Goal: Transaction & Acquisition: Purchase product/service

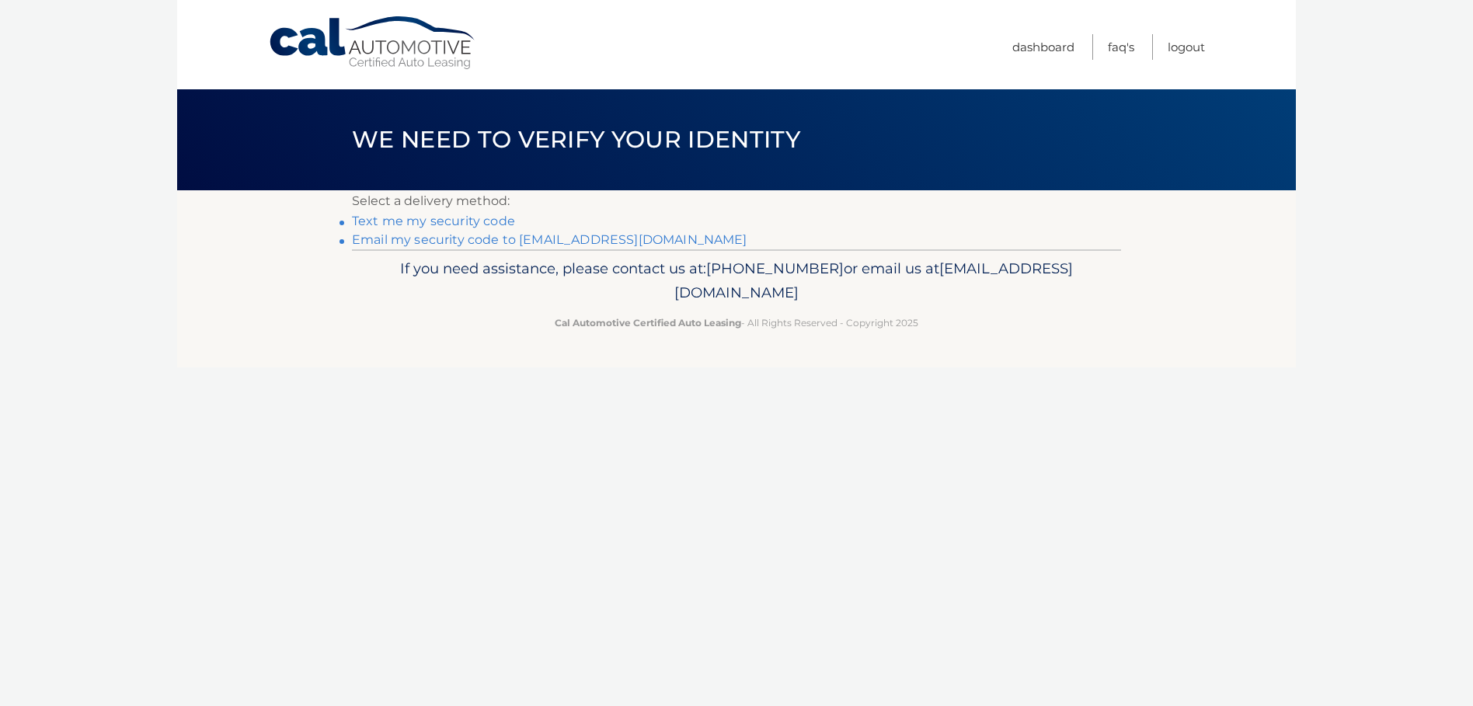
click at [452, 237] on link "Email my security code to l******@maimo.org" at bounding box center [550, 239] width 396 height 15
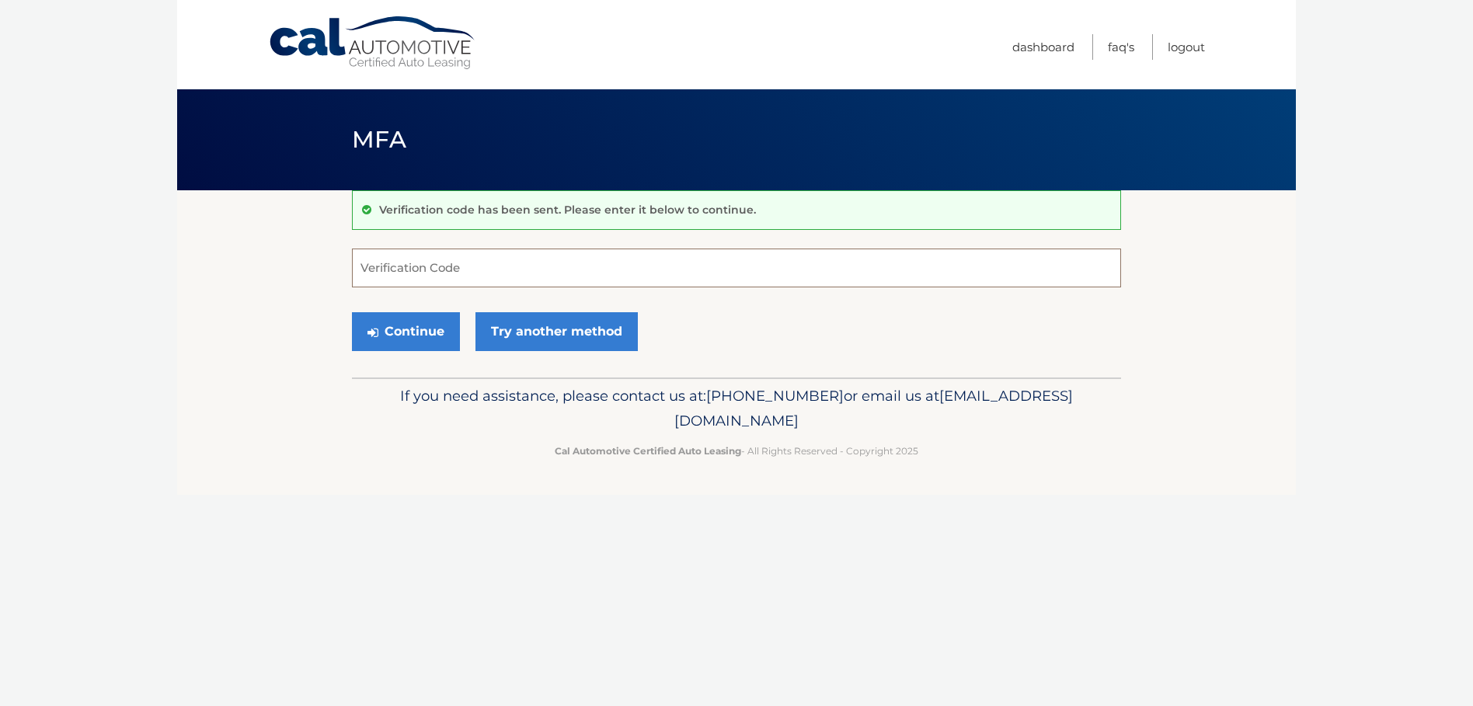
click at [572, 270] on input "Verification Code" at bounding box center [736, 268] width 769 height 39
click at [393, 266] on input "Verification Code" at bounding box center [736, 268] width 769 height 39
type input "968690"
click at [401, 328] on button "Continue" at bounding box center [406, 331] width 108 height 39
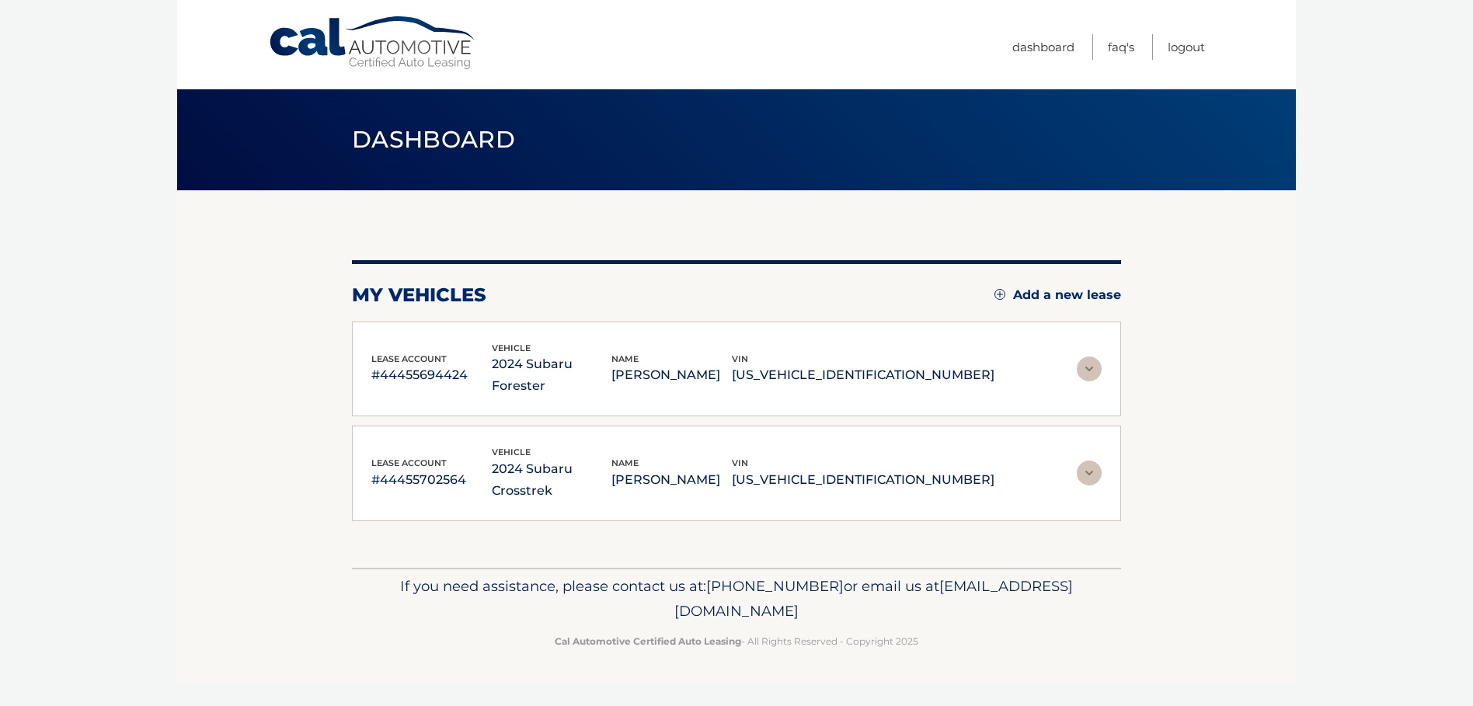
click at [1093, 357] on img at bounding box center [1089, 369] width 25 height 25
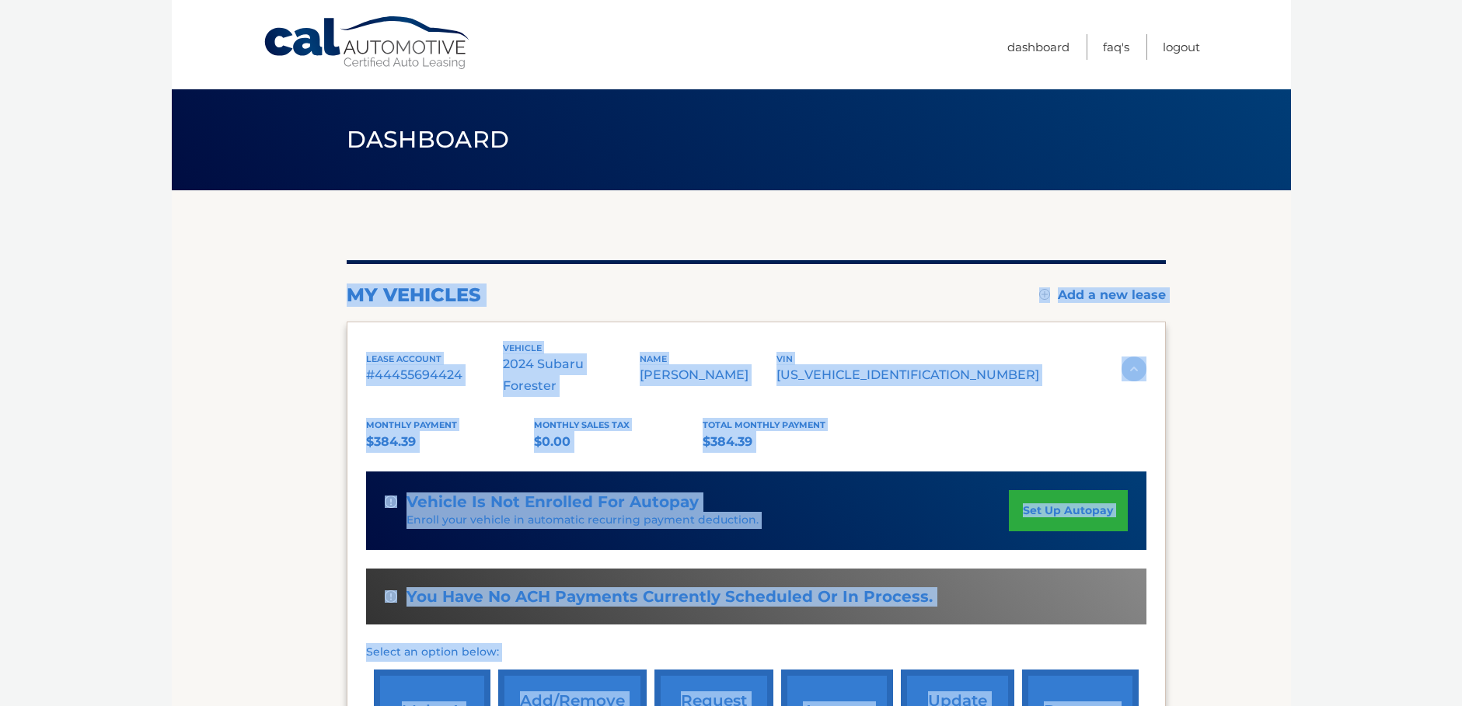
drag, startPoint x: 1460, startPoint y: 145, endPoint x: 1469, endPoint y: 248, distance: 102.9
click at [1462, 248] on html "Cal Automotive Menu Dashboard FAQ's Logout" at bounding box center [731, 353] width 1462 height 706
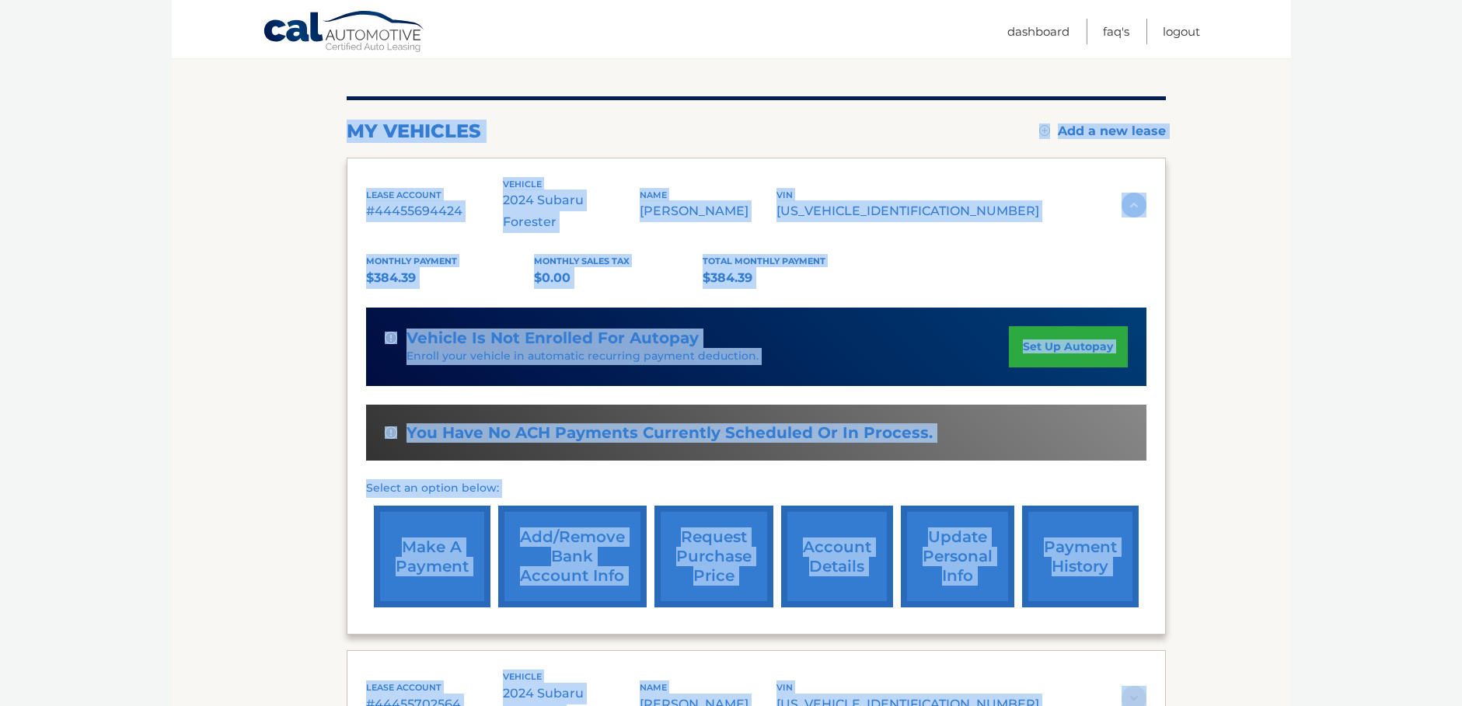
scroll to position [198, 0]
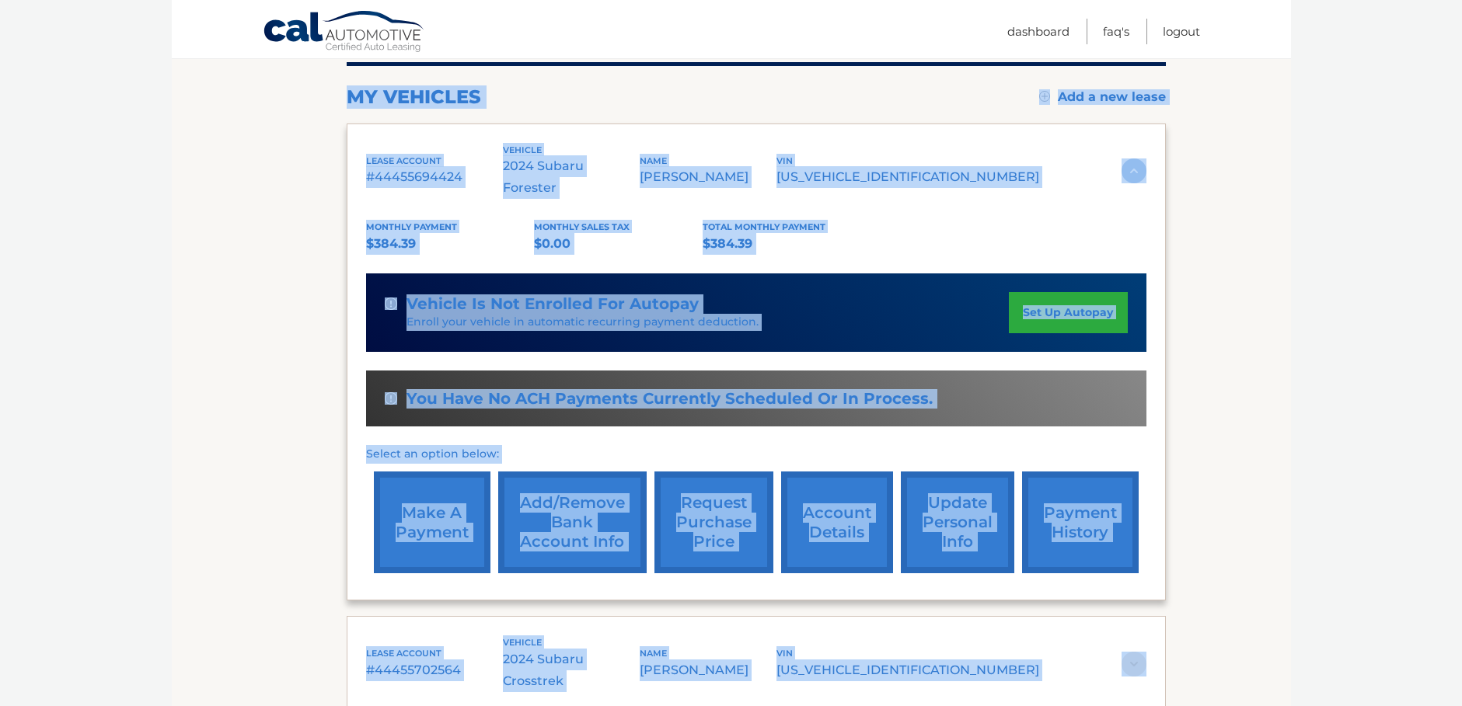
click at [455, 494] on link "make a payment" at bounding box center [432, 523] width 117 height 102
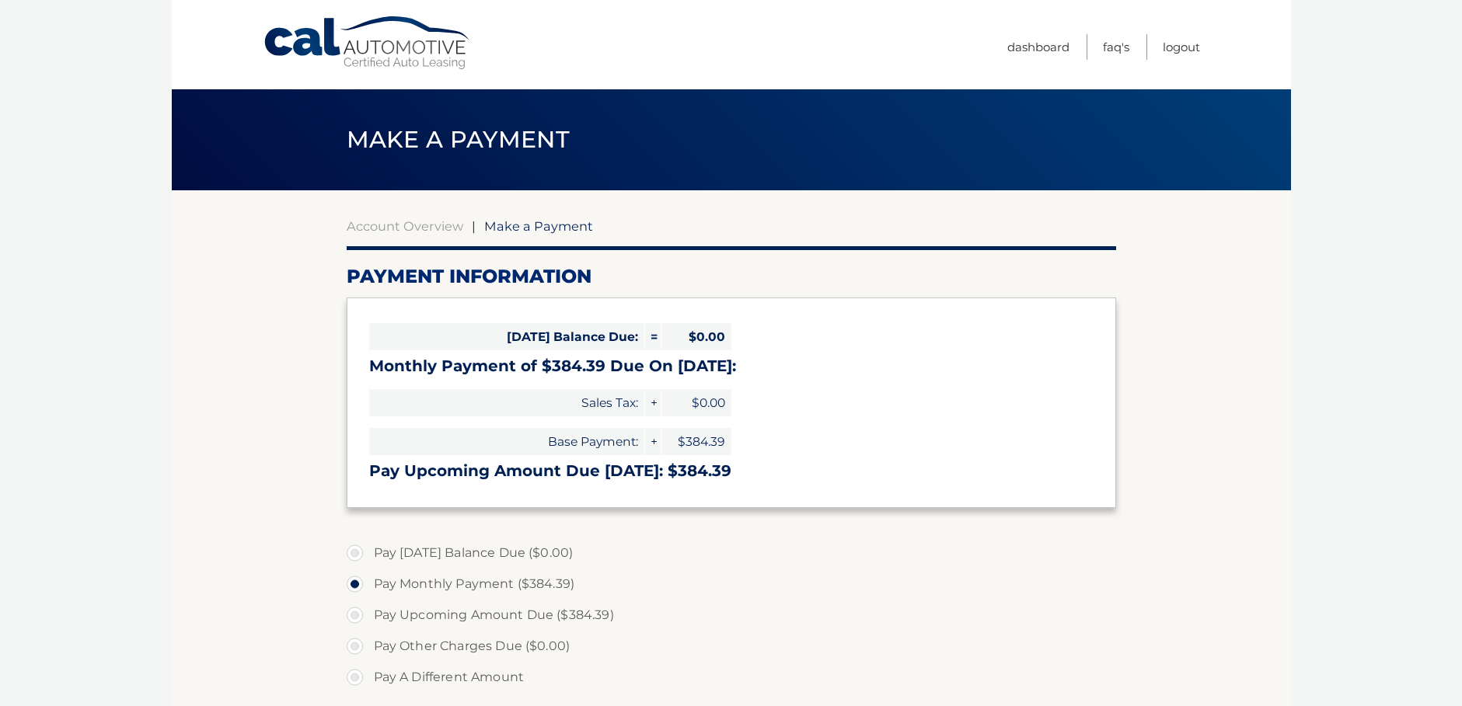
select select "Yjc0YTA0NDAtMTlmYi00NjlhLTg5YzgtZGIzZmEzNWJmNzk5"
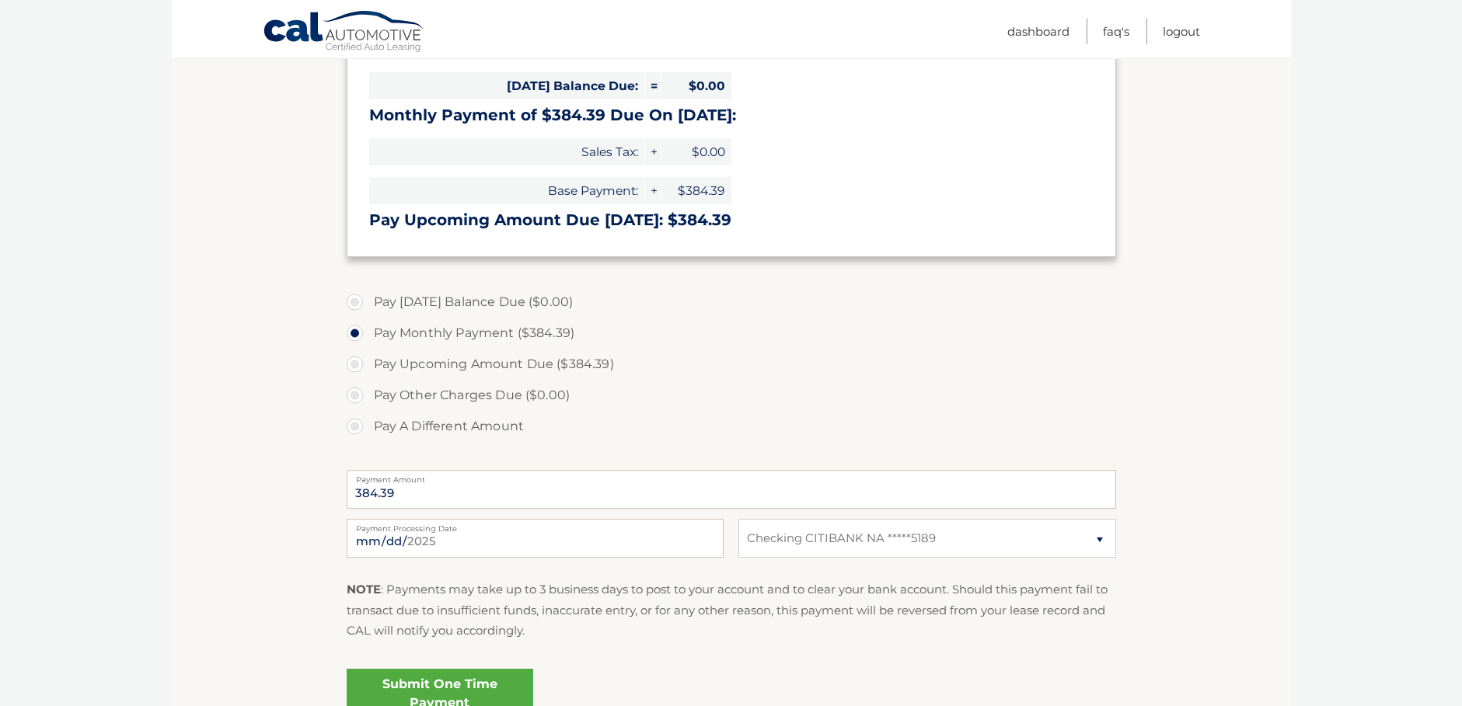
scroll to position [253, 0]
click at [515, 529] on label "Payment Processing Date" at bounding box center [535, 524] width 377 height 12
click at [515, 529] on input "2025-08-12" at bounding box center [535, 537] width 377 height 39
click at [446, 533] on input "2025-08-12" at bounding box center [535, 537] width 377 height 39
type input "2025-08-29"
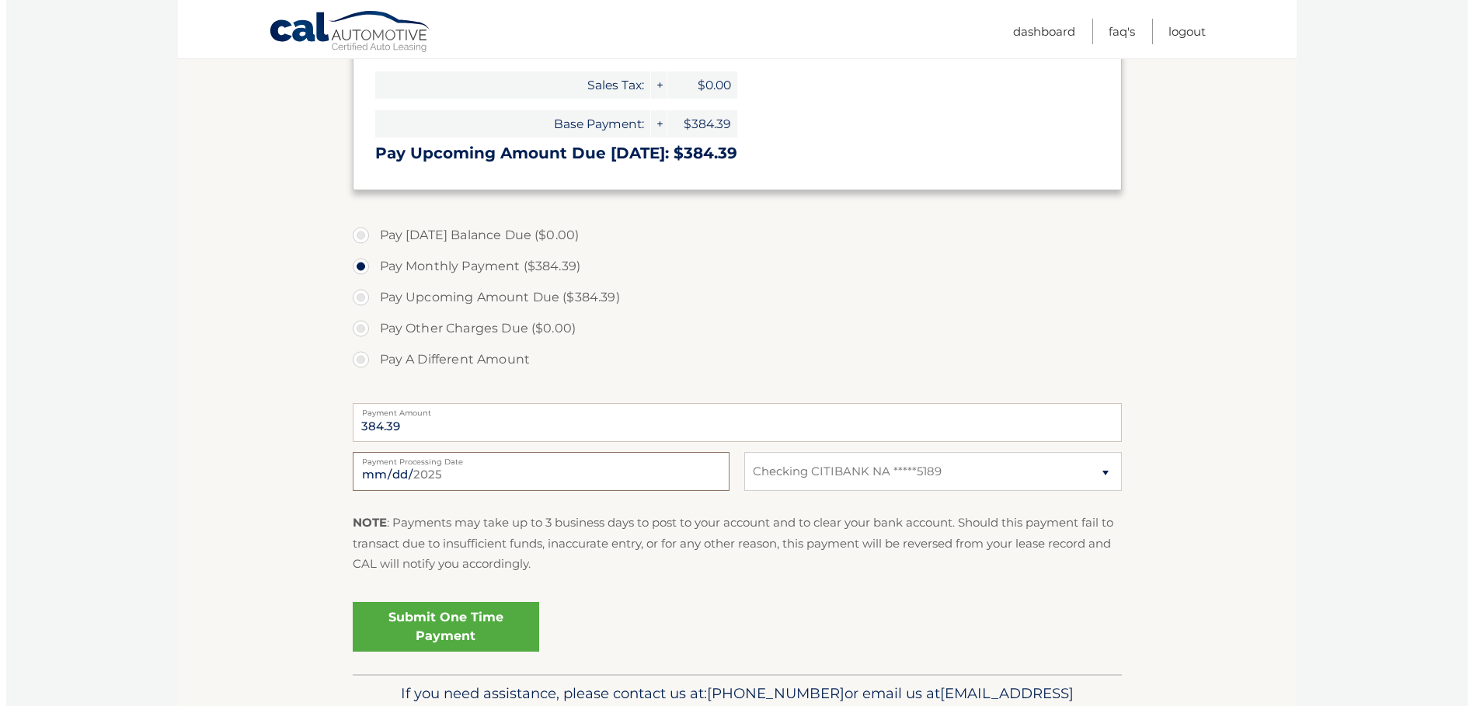
scroll to position [332, 0]
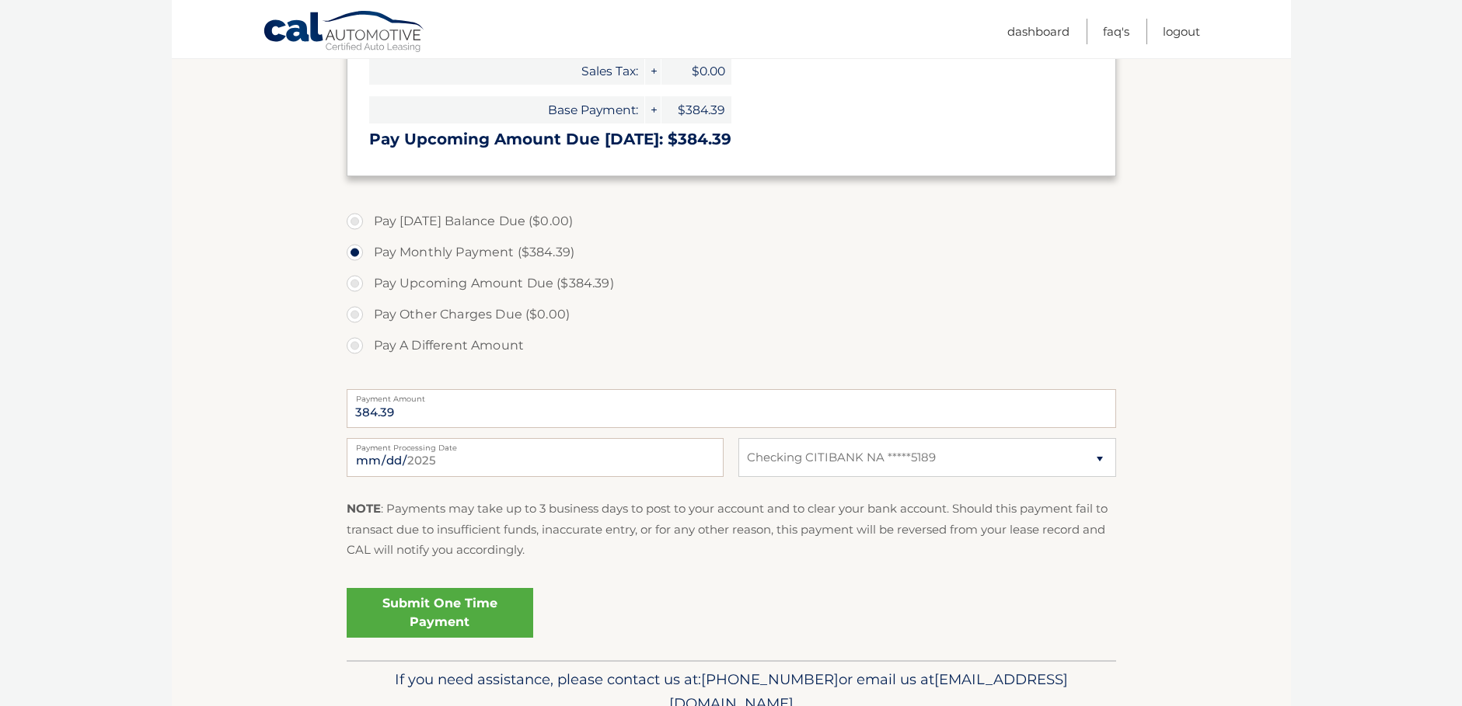
click at [386, 609] on link "Submit One Time Payment" at bounding box center [440, 613] width 187 height 50
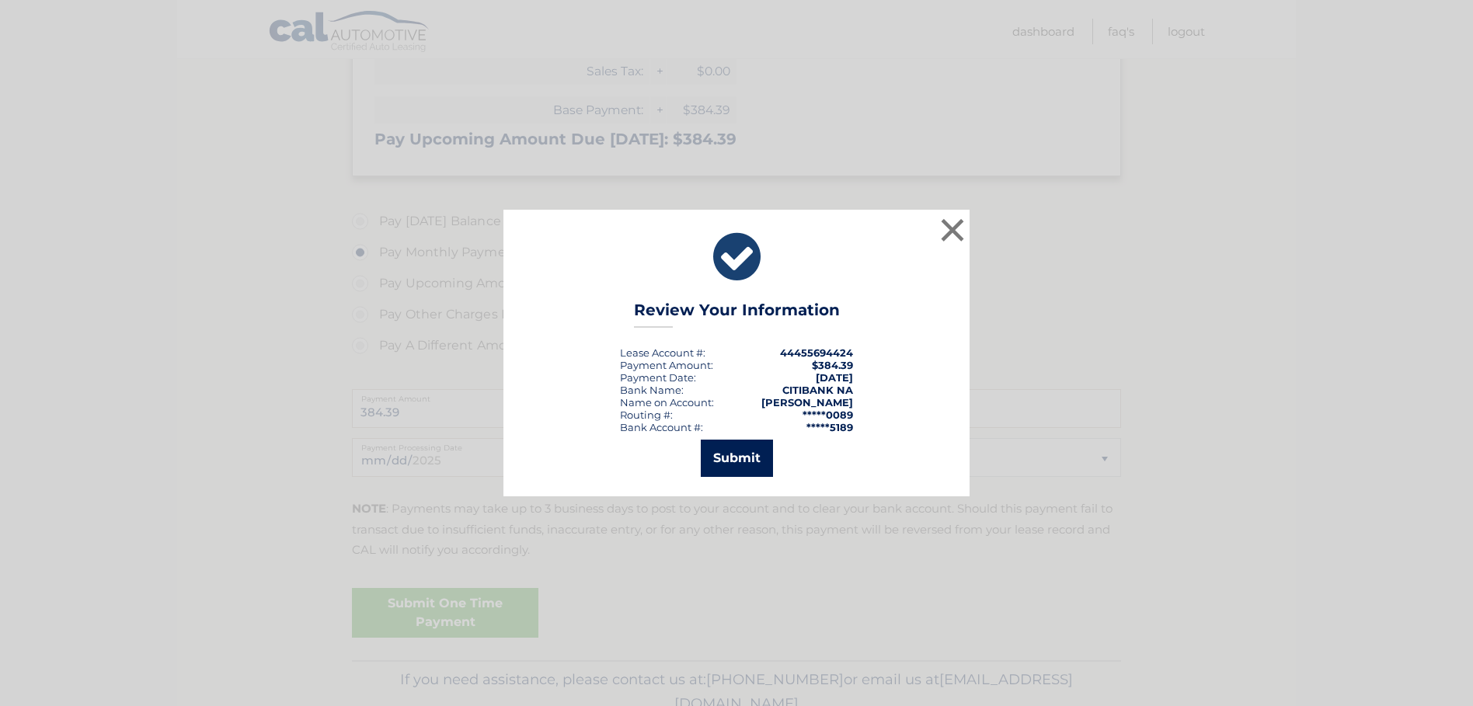
click at [741, 463] on button "Submit" at bounding box center [737, 458] width 72 height 37
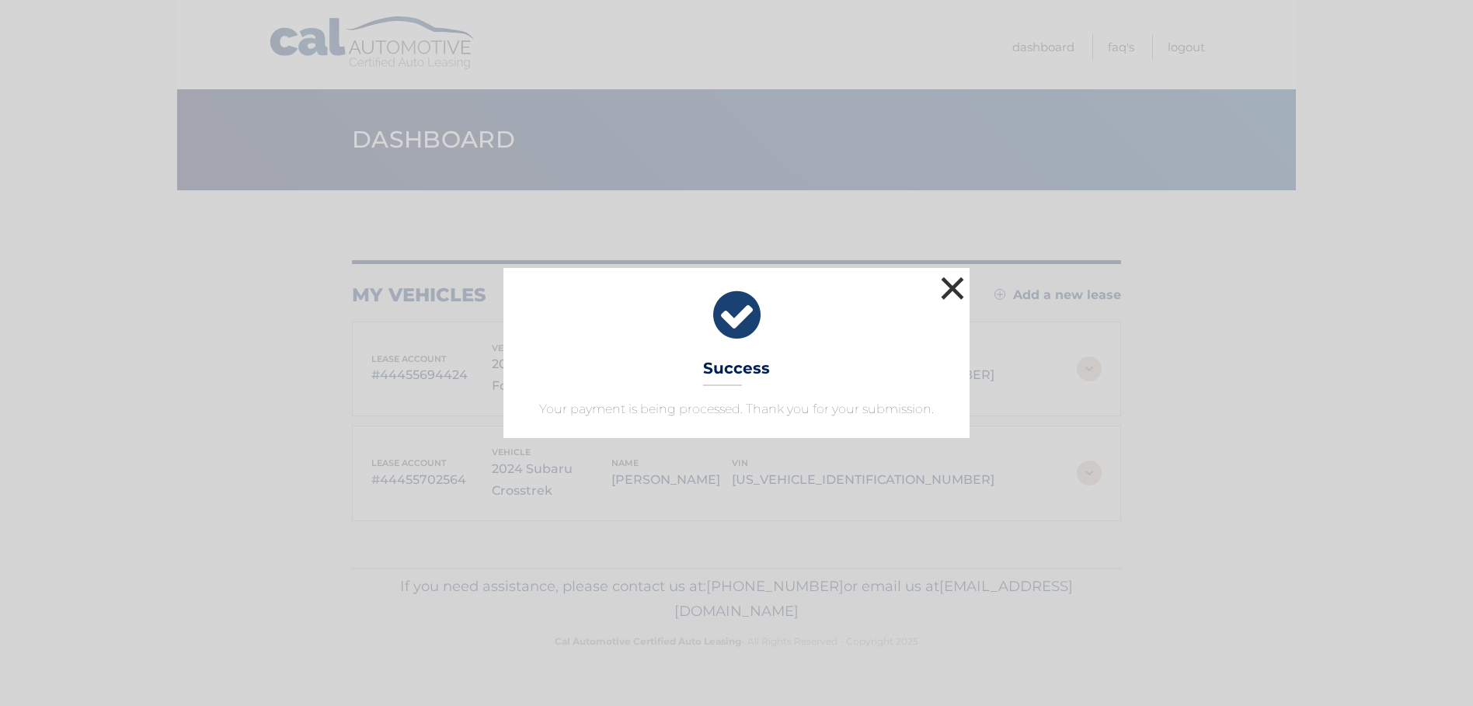
click at [948, 286] on button "×" at bounding box center [952, 288] width 31 height 31
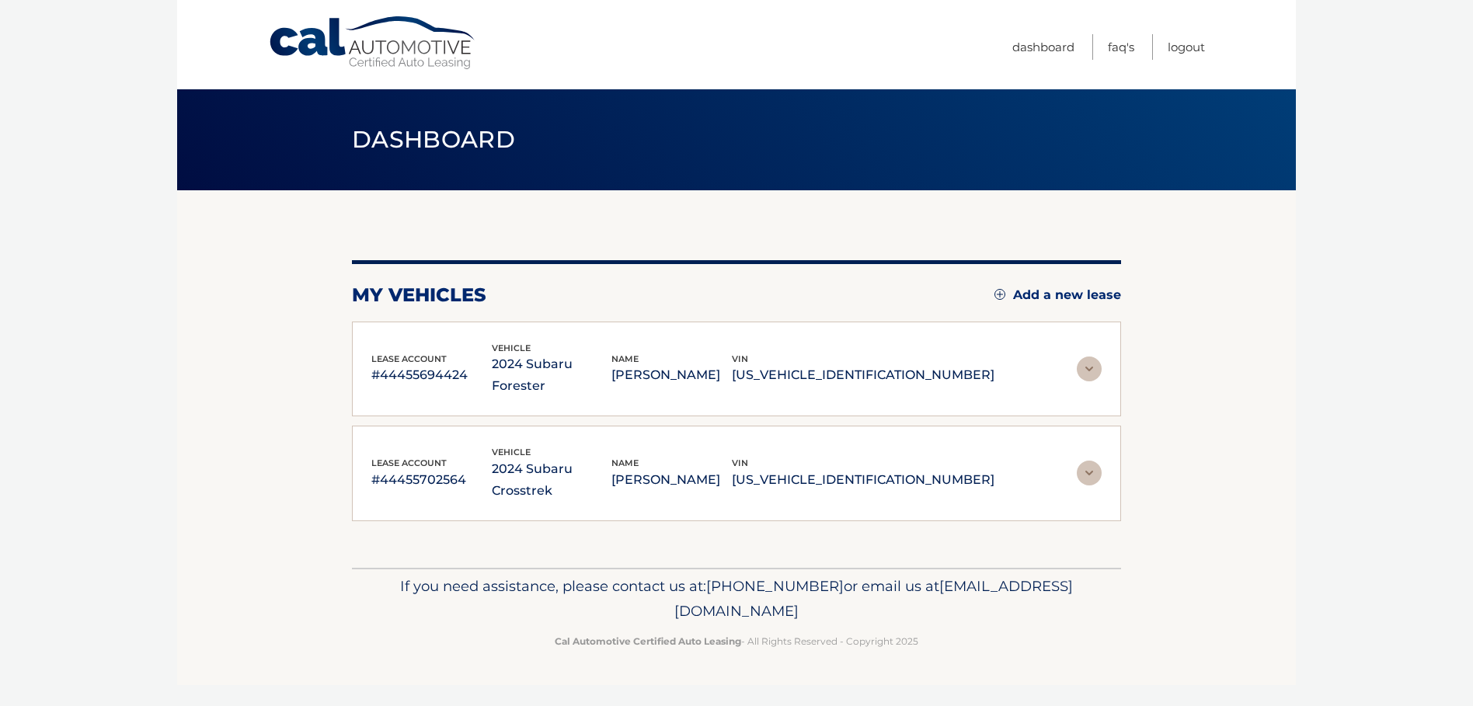
click at [1090, 461] on img at bounding box center [1089, 473] width 25 height 25
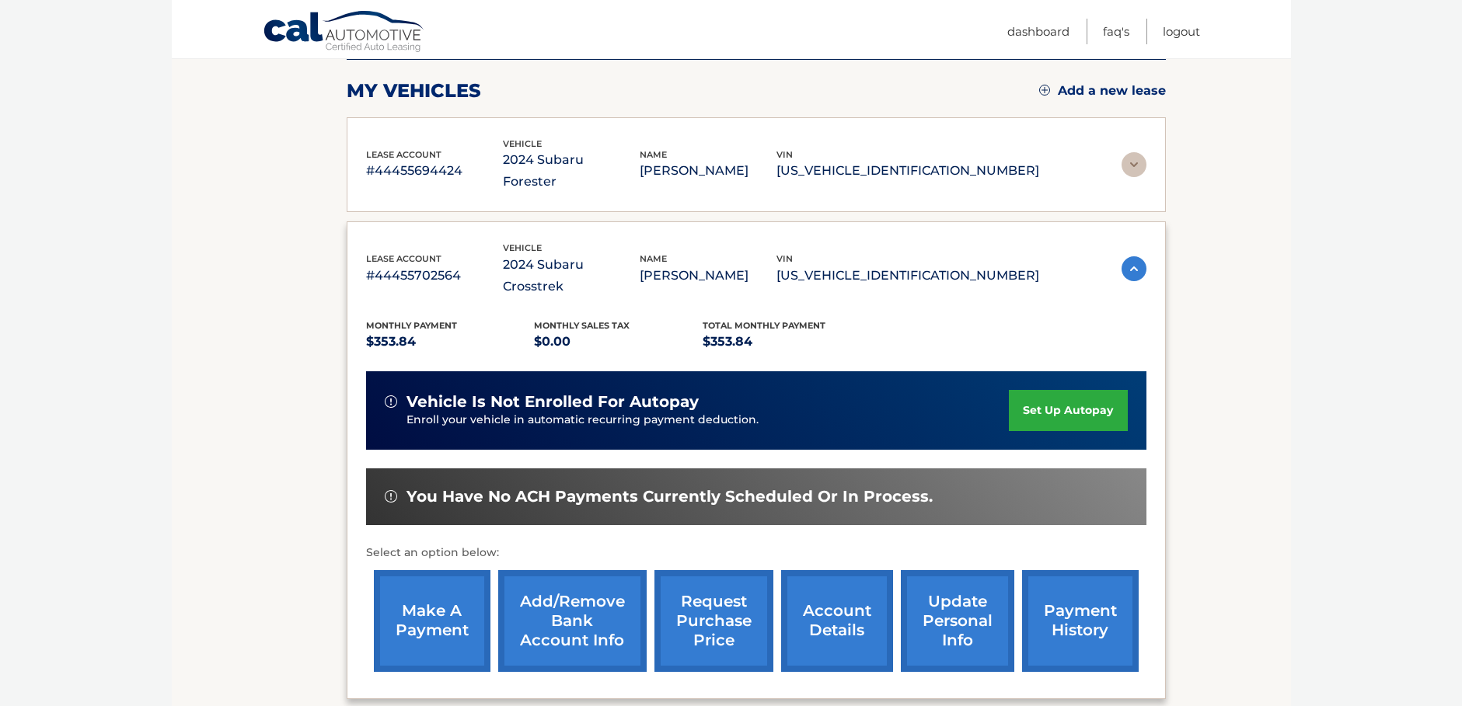
scroll to position [238, 0]
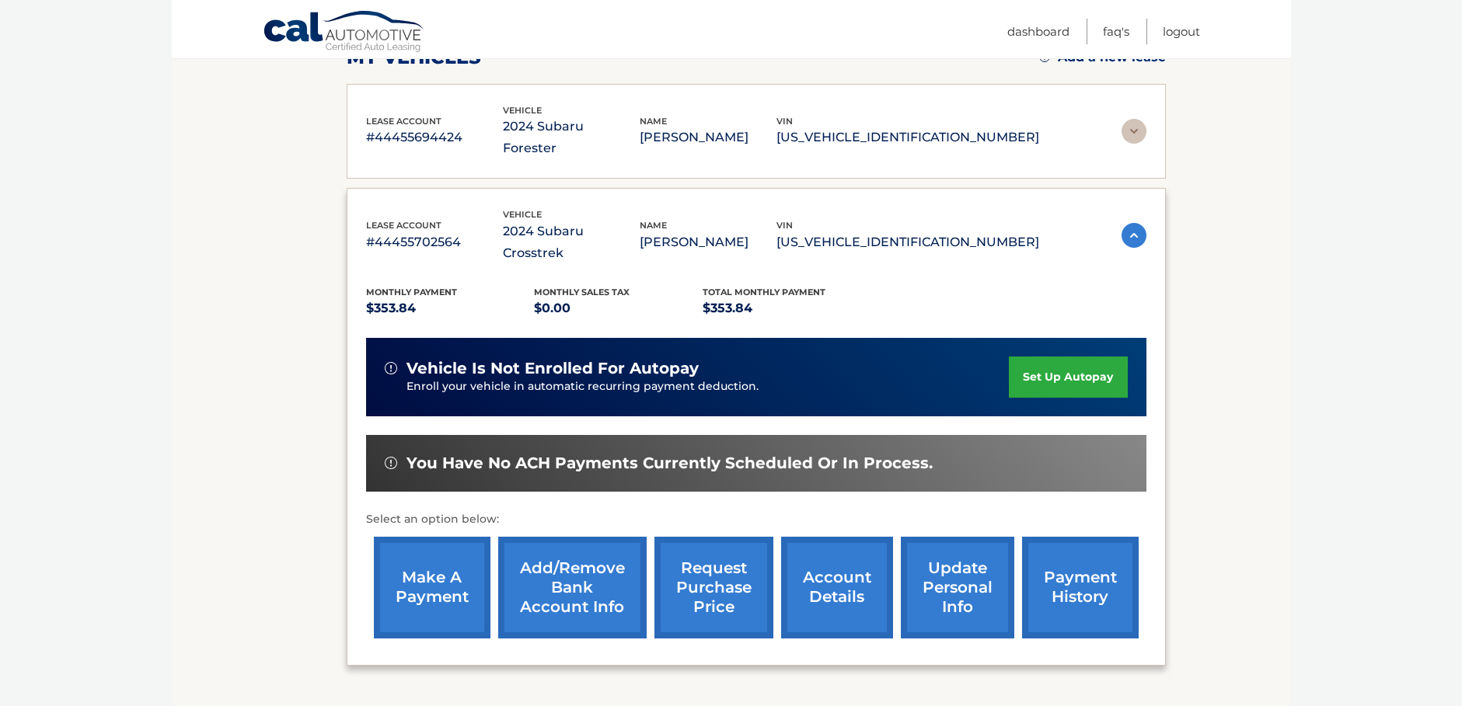
click at [441, 550] on link "make a payment" at bounding box center [432, 588] width 117 height 102
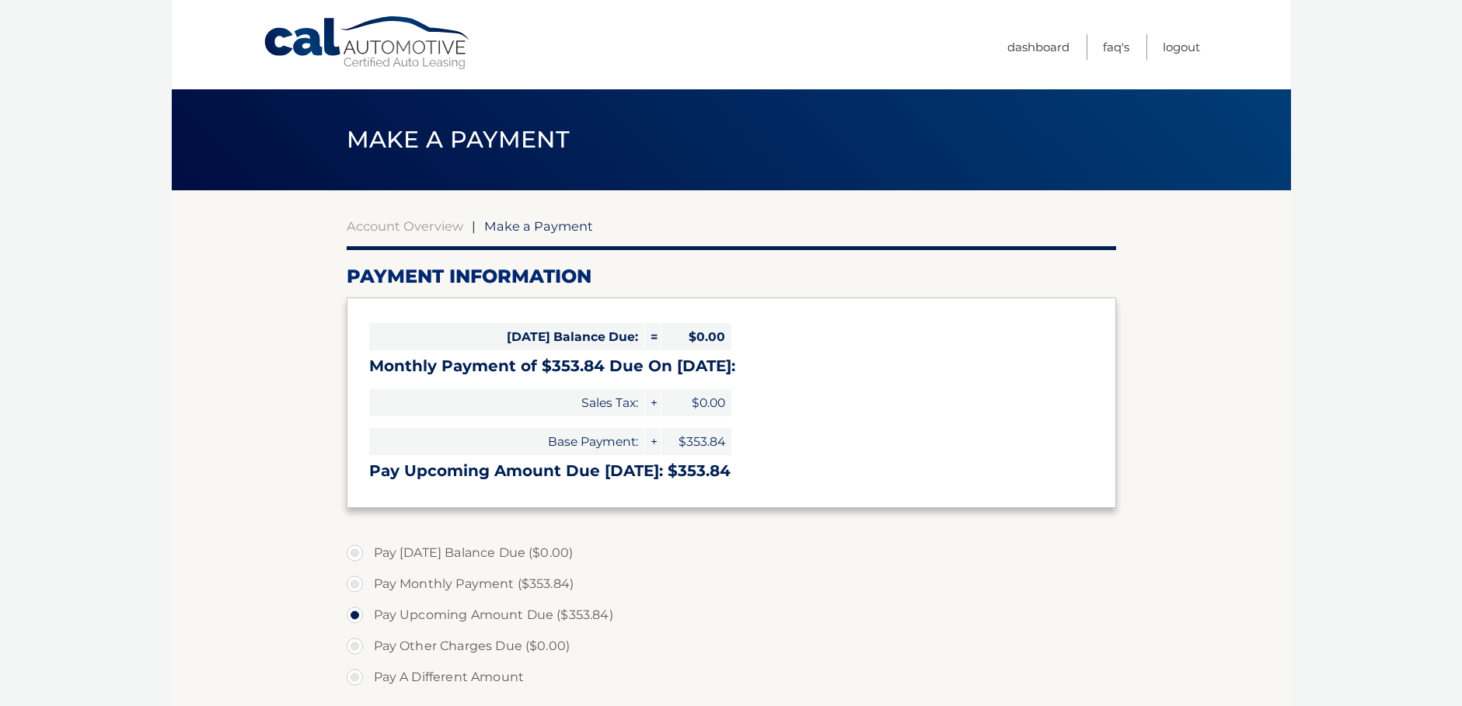
select select "NmYwMWI1YzgtMWE0NS00YjFkLWE4Y2ItYTU0MDZhNGY4MTQz"
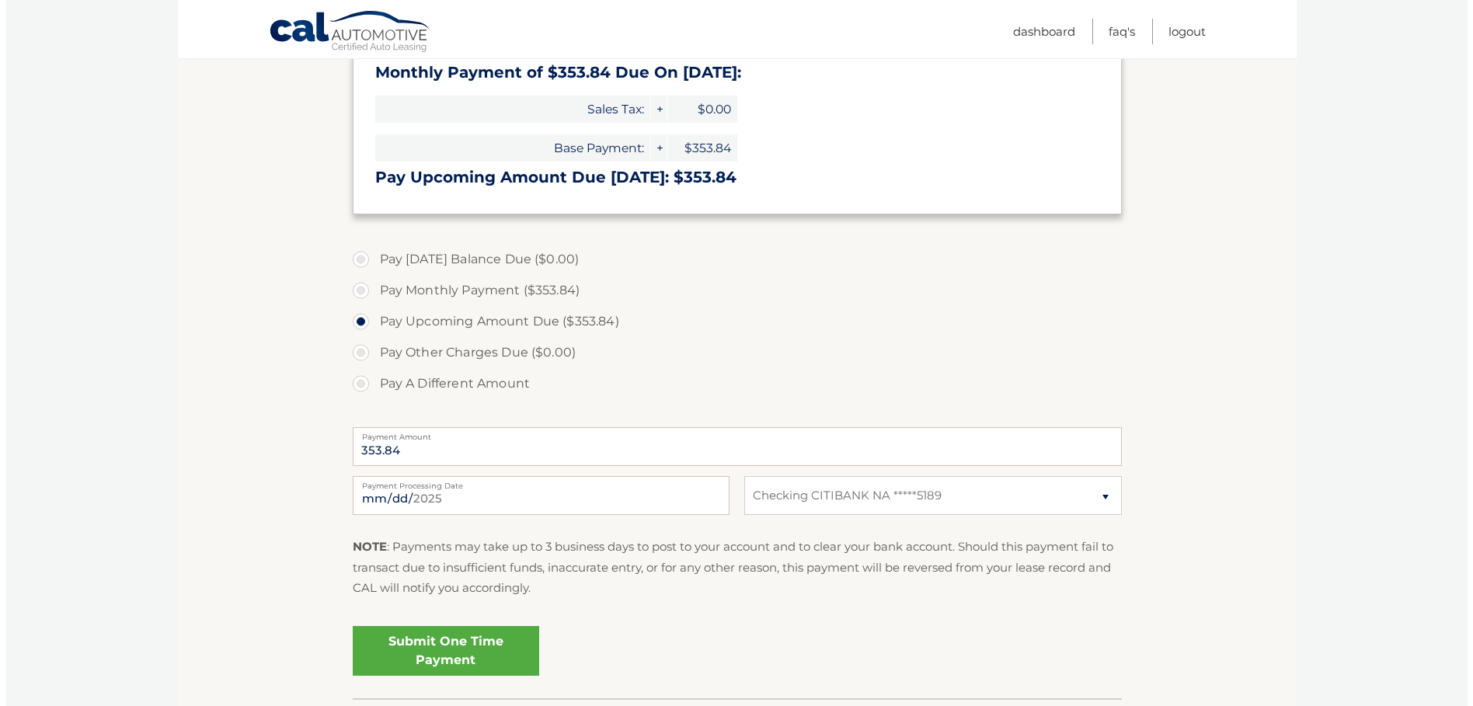
scroll to position [298, 0]
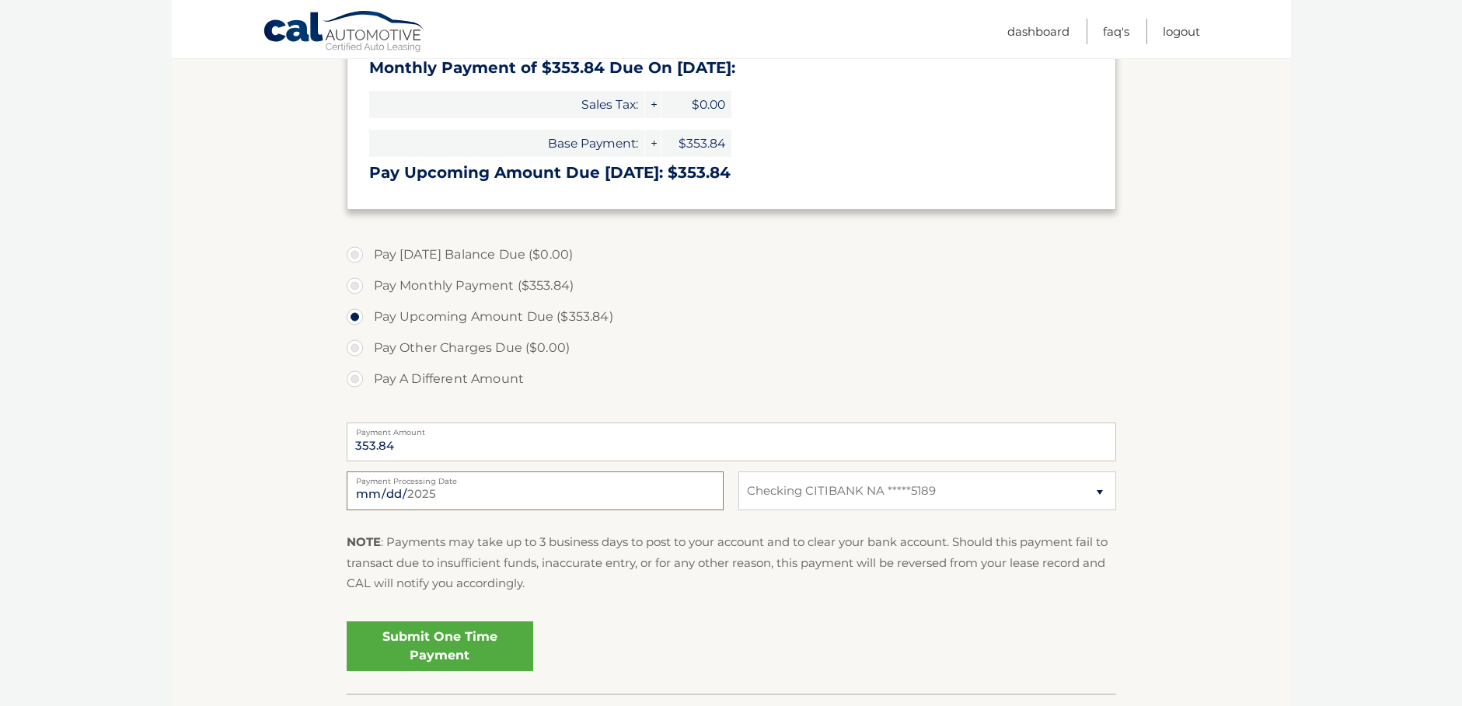
click at [441, 500] on input "2025-08-12" at bounding box center [535, 491] width 377 height 39
type input "2025-08-28"
click at [422, 643] on link "Submit One Time Payment" at bounding box center [440, 647] width 187 height 50
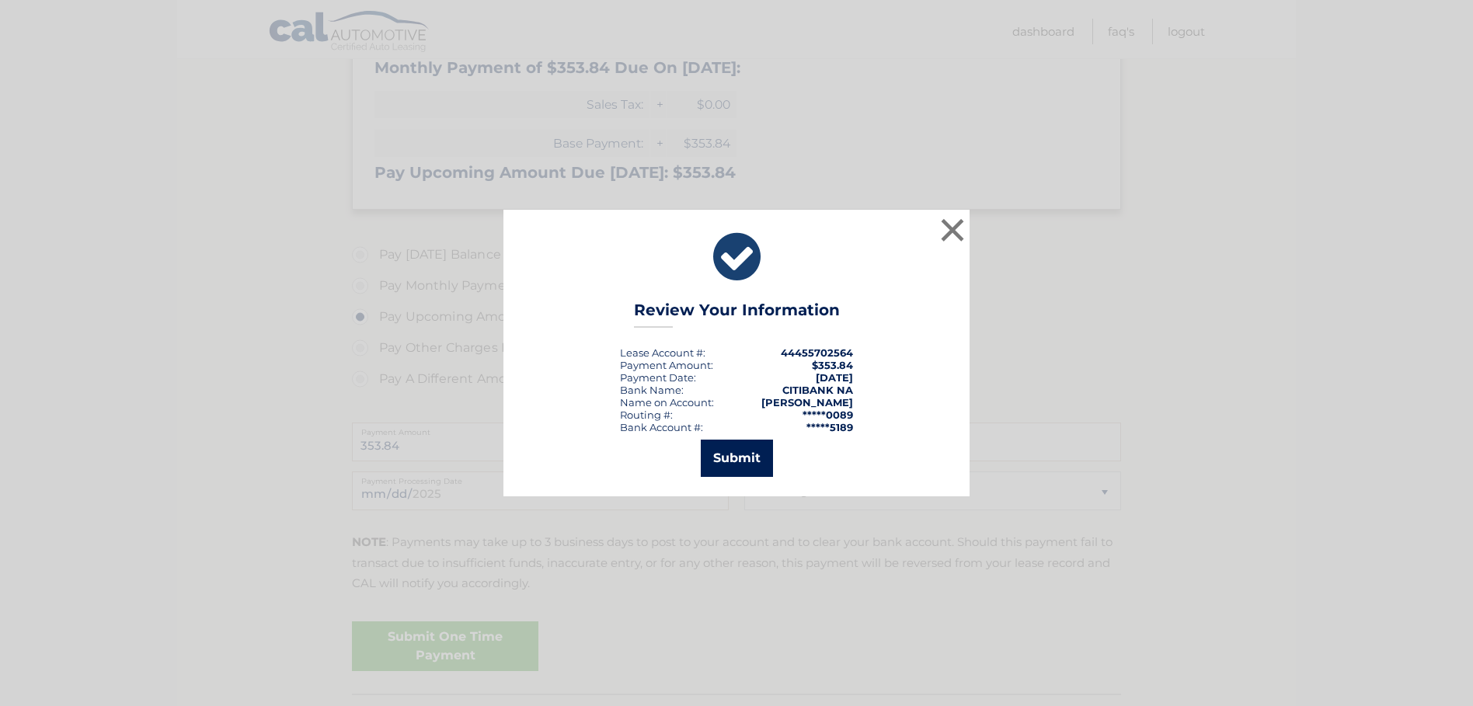
click at [720, 466] on button "Submit" at bounding box center [737, 458] width 72 height 37
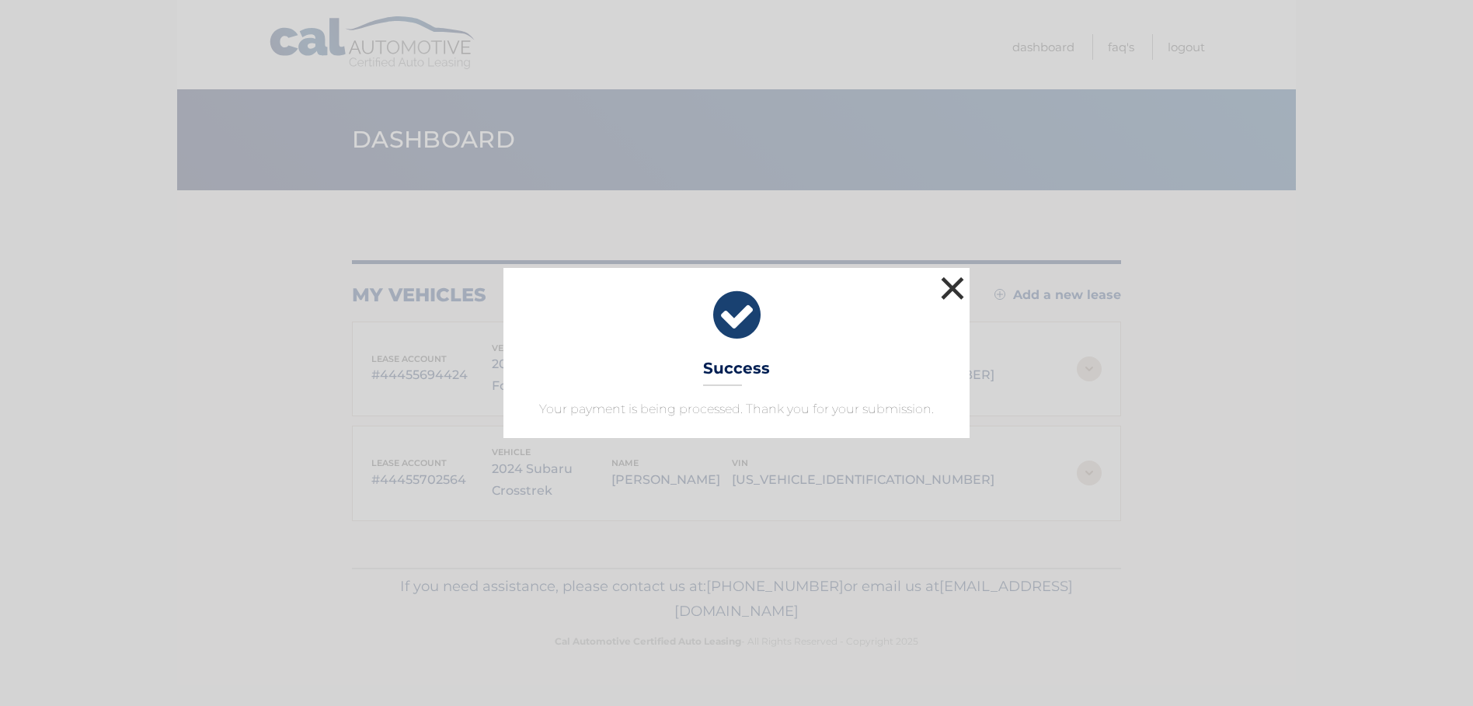
click at [953, 288] on button "×" at bounding box center [952, 288] width 31 height 31
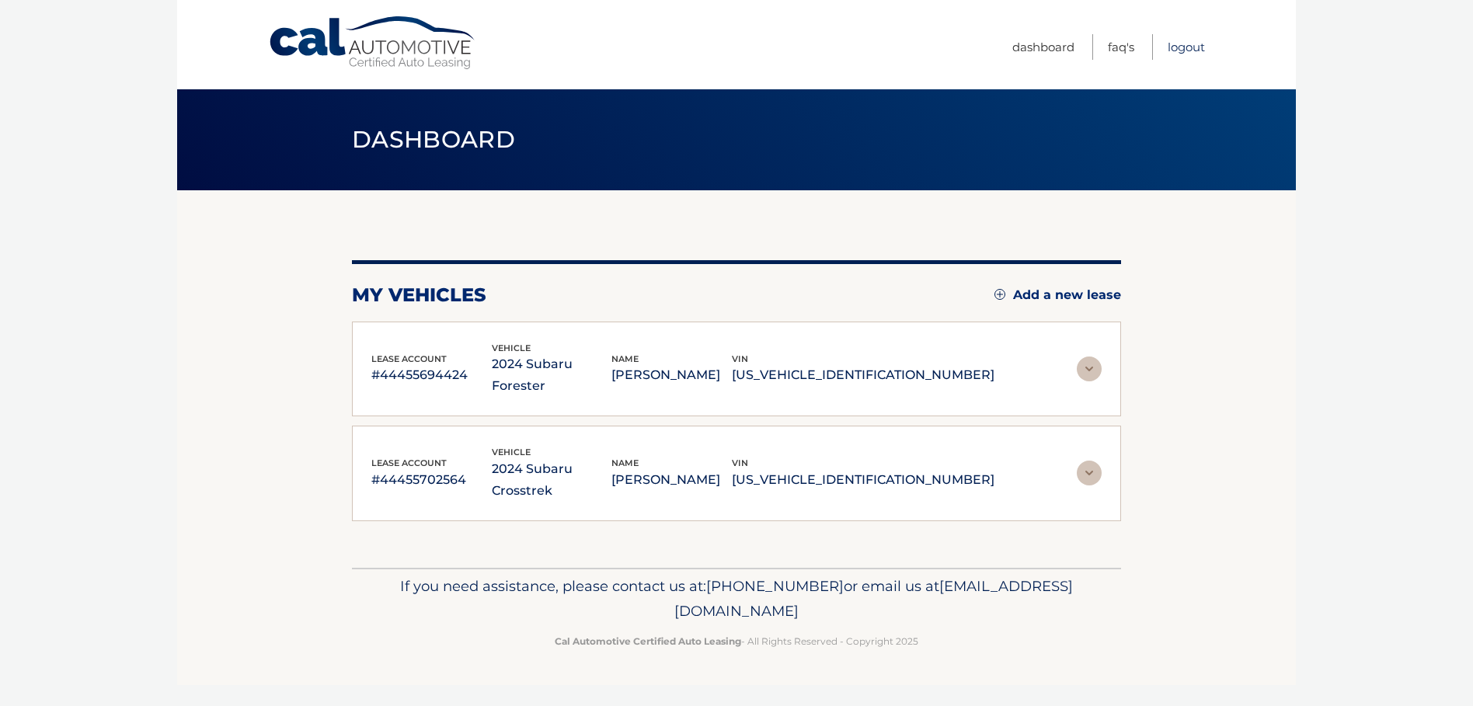
click at [1172, 46] on link "Logout" at bounding box center [1186, 47] width 37 height 26
